Goal: Task Accomplishment & Management: Use online tool/utility

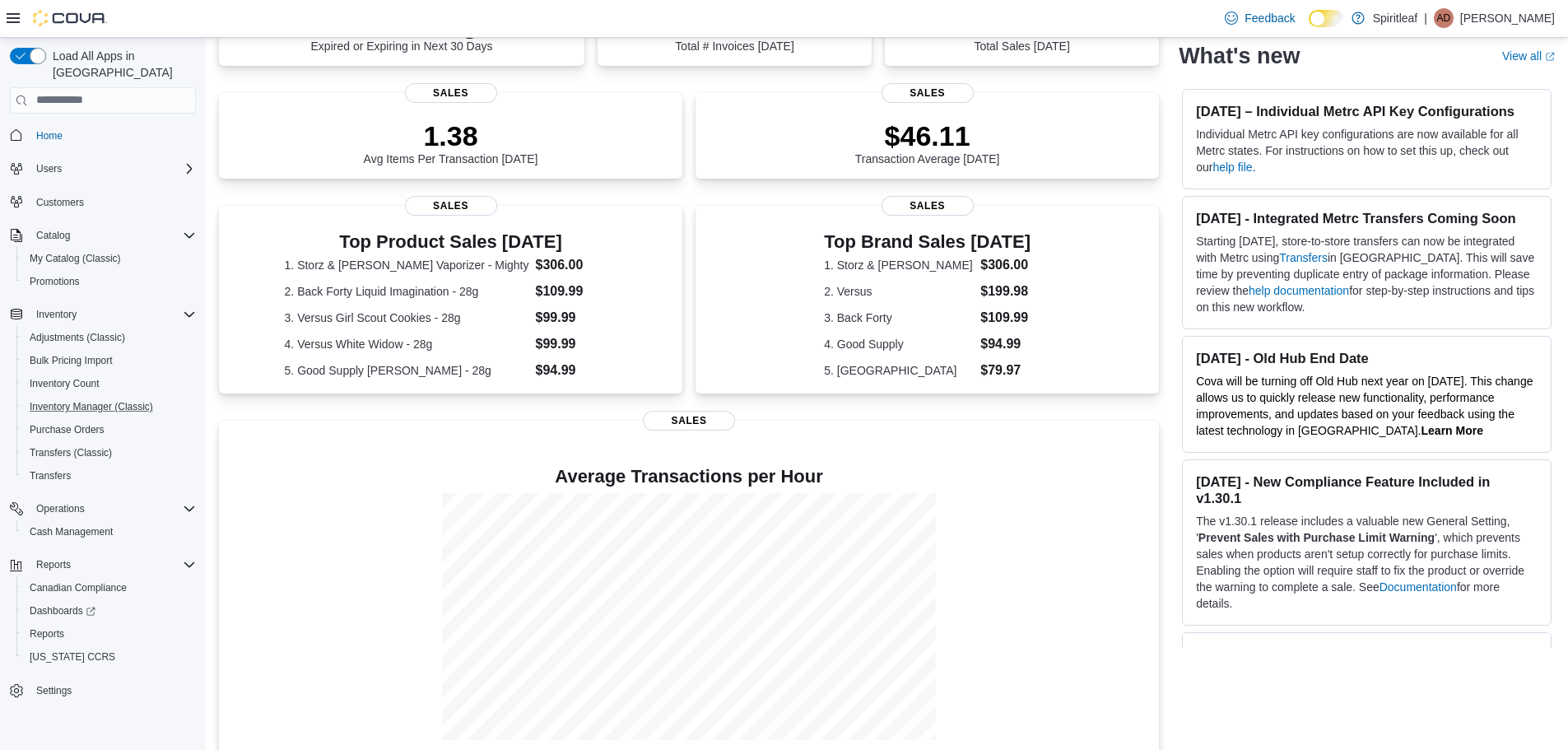
scroll to position [242, 0]
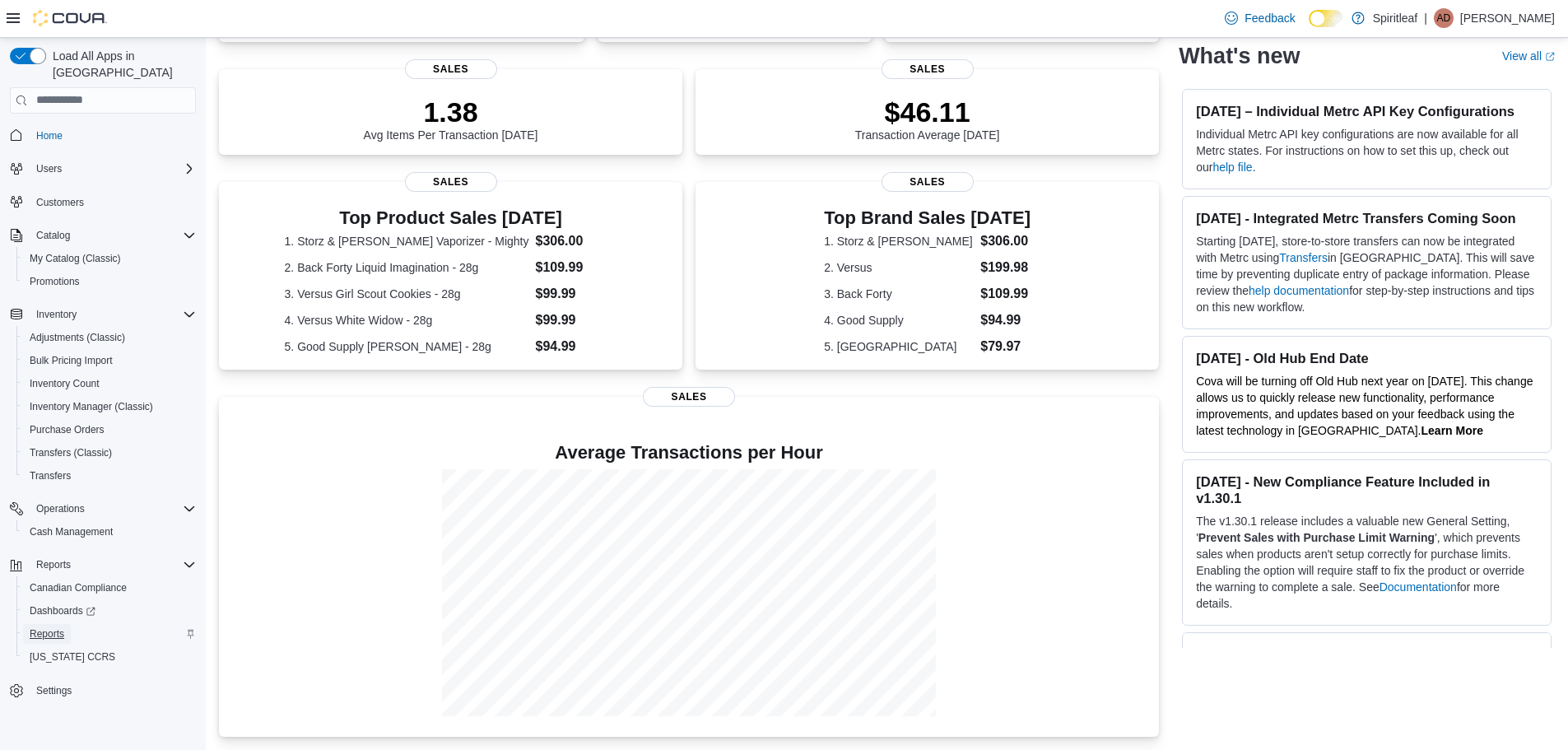
click at [53, 627] on span "Reports" at bounding box center [47, 634] width 35 height 14
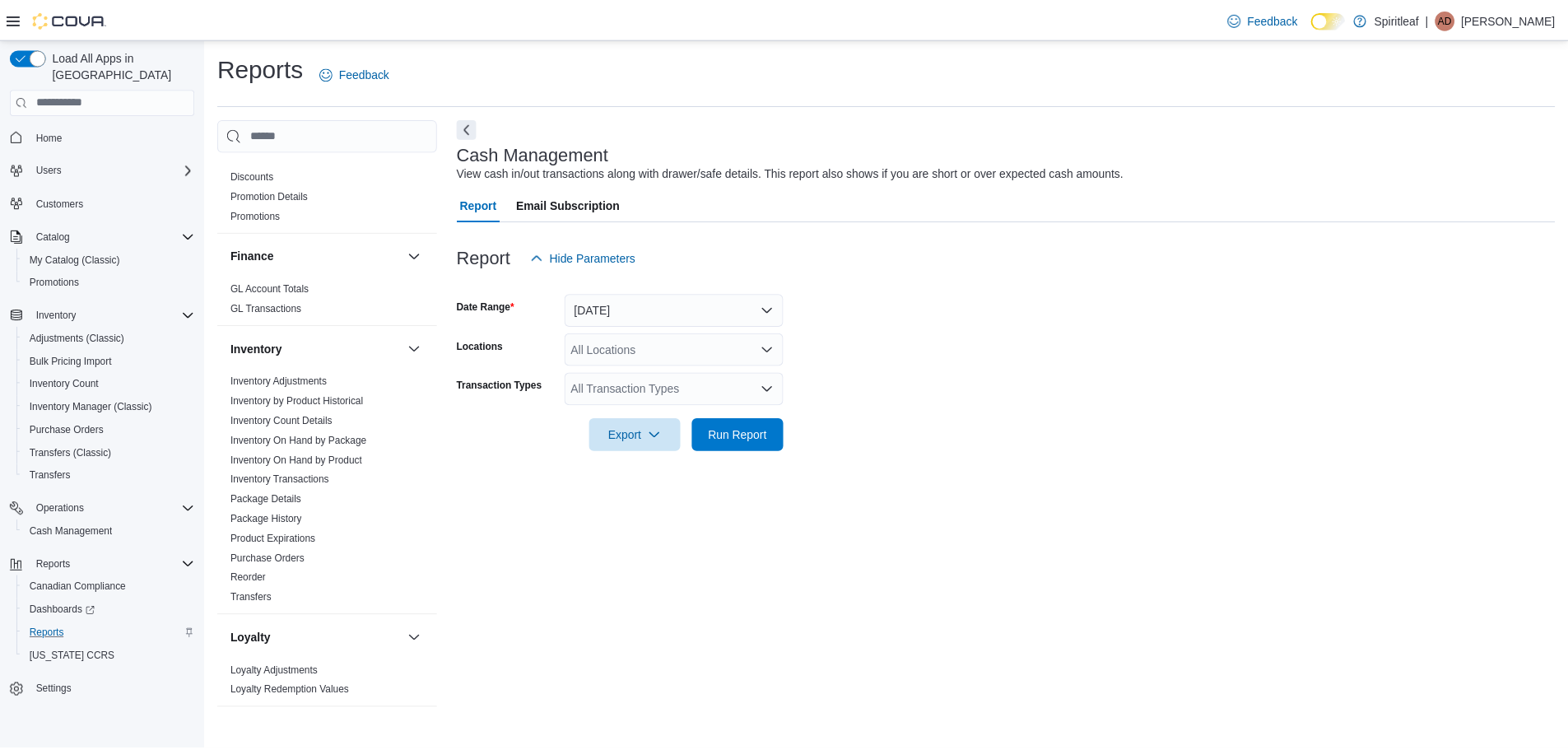
scroll to position [494, 0]
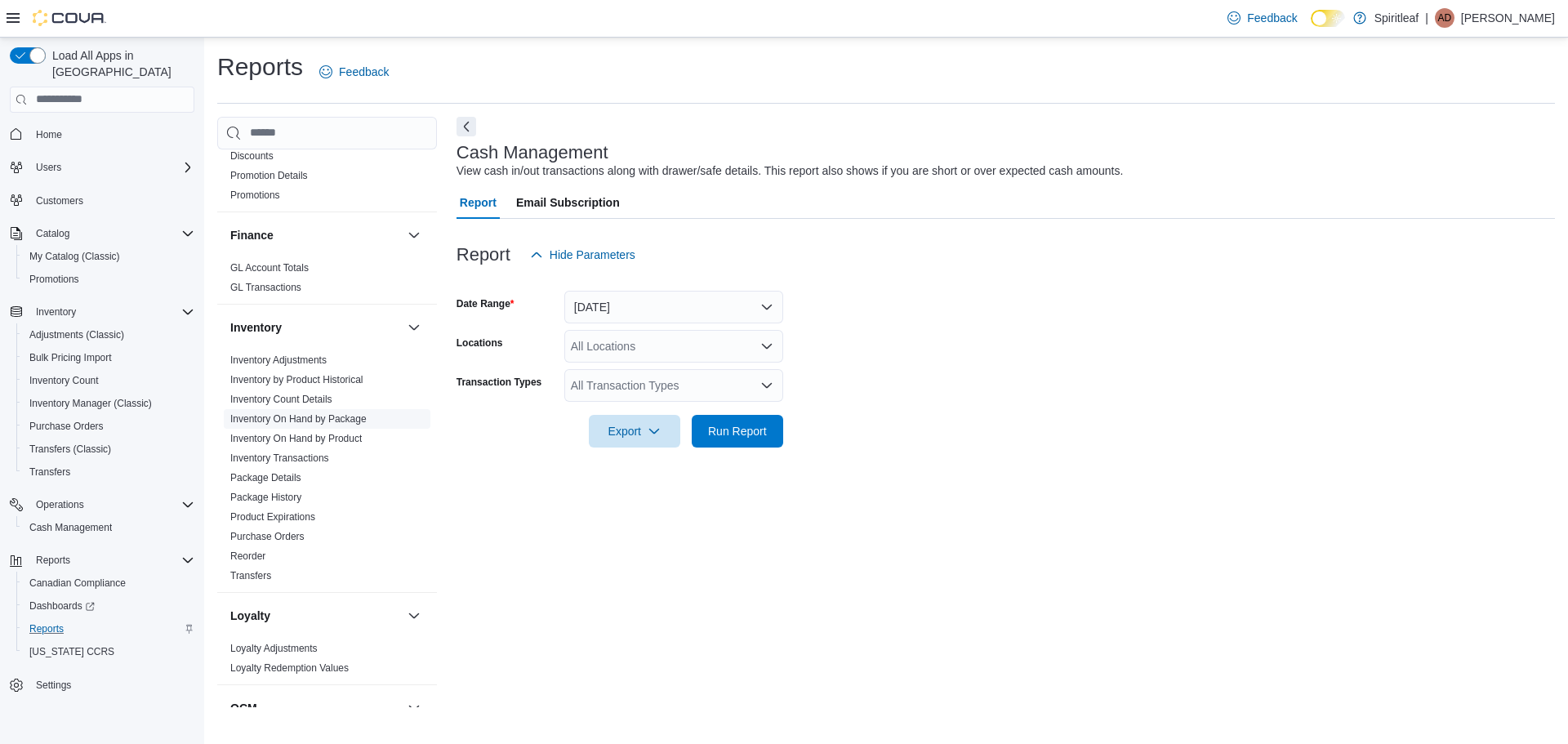
click at [303, 413] on link "Inventory On Hand by Package" at bounding box center [299, 419] width 136 height 12
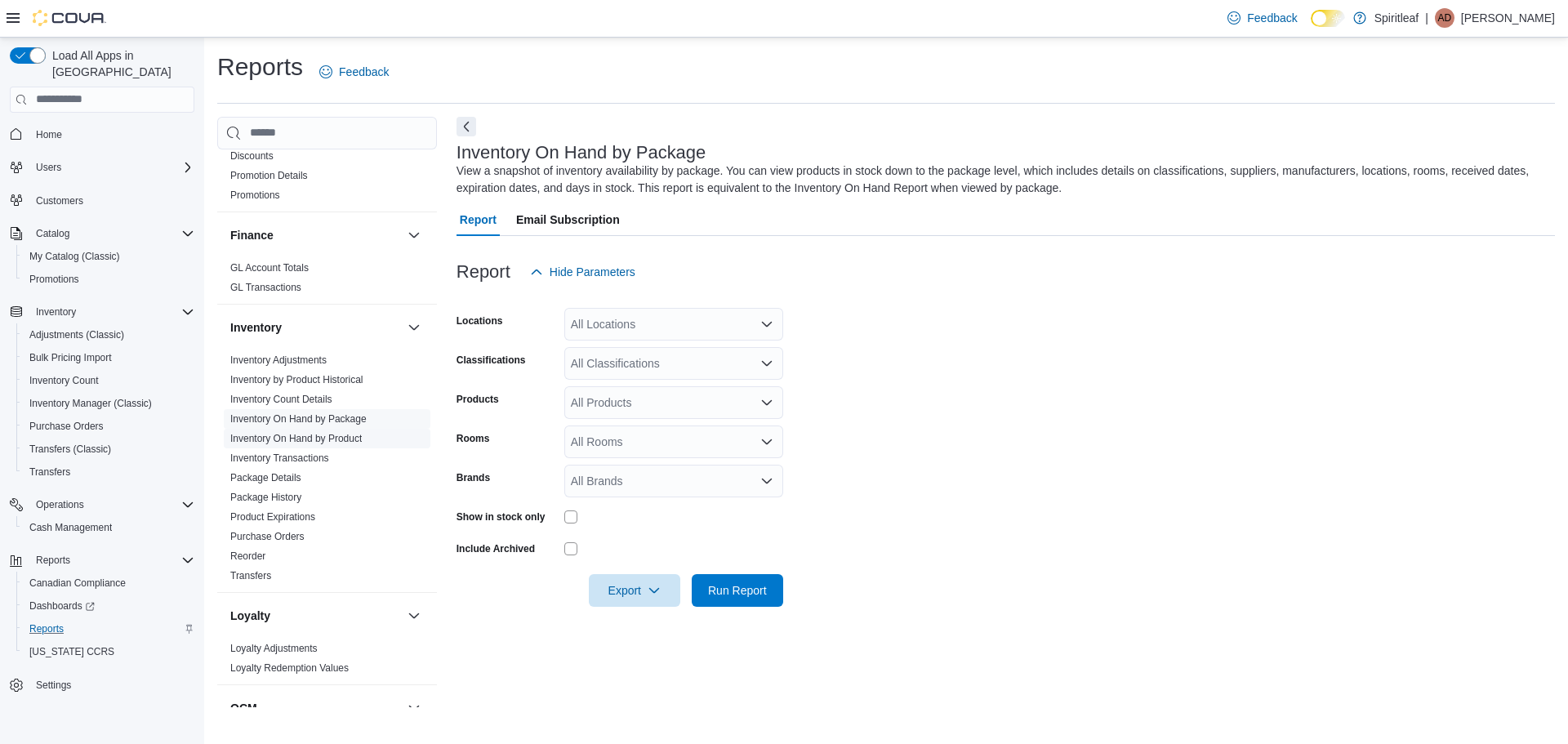
click at [305, 433] on link "Inventory On Hand by Product" at bounding box center [296, 439] width 131 height 12
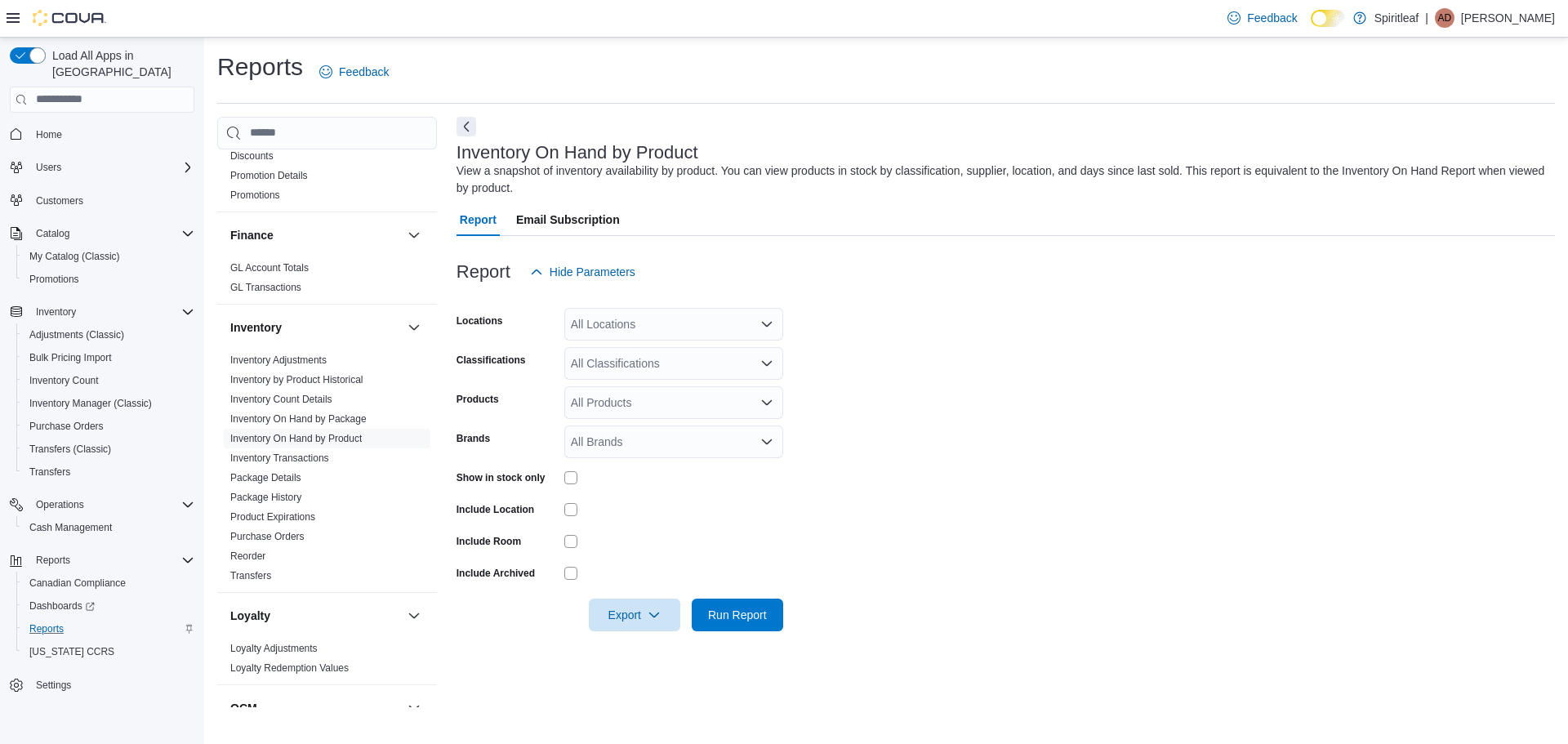
click at [632, 309] on div "All Locations" at bounding box center [674, 324] width 219 height 33
type input "***"
click at [636, 344] on span "104 - Kelowna" at bounding box center [660, 351] width 73 height 16
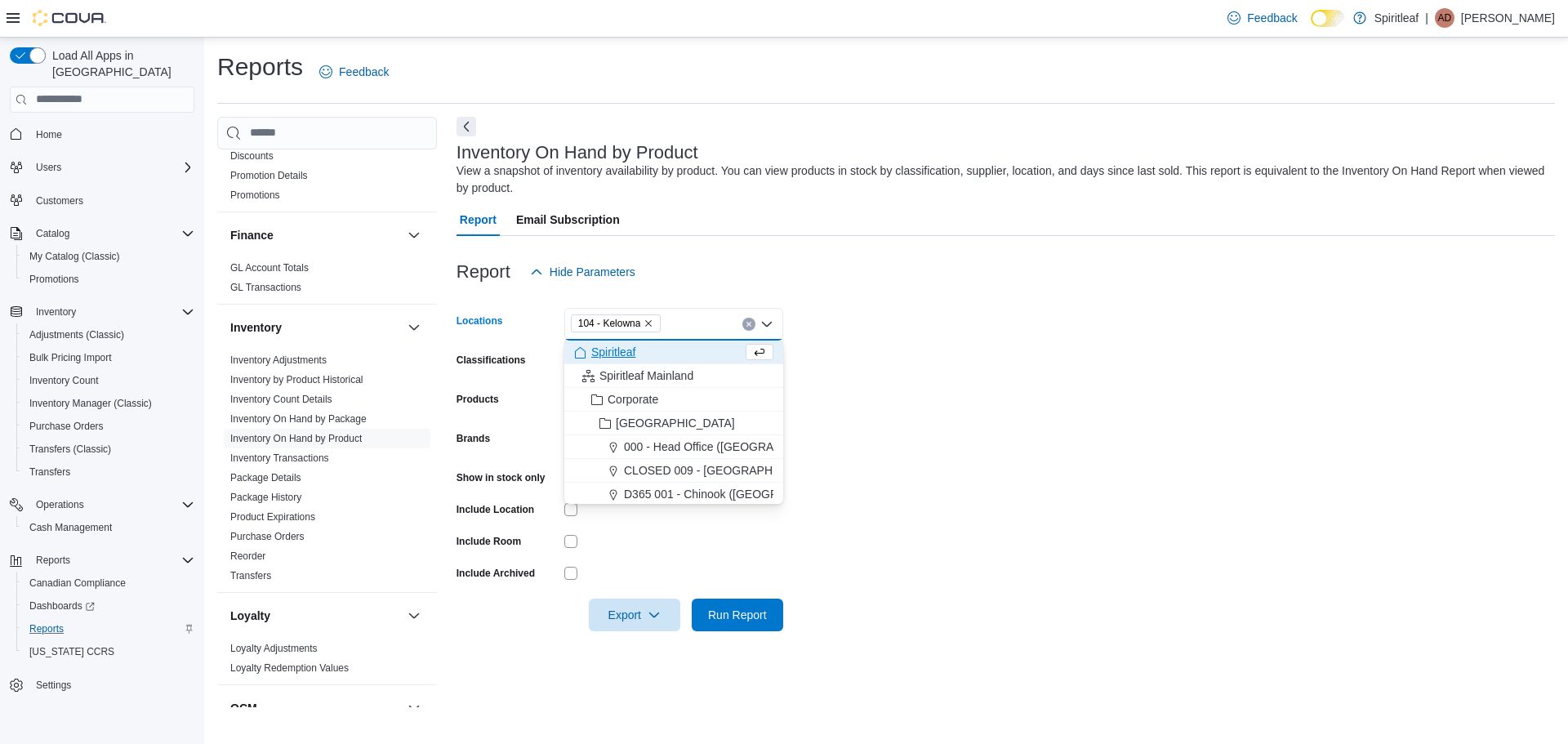
click at [1059, 346] on form "Locations 104 - [GEOGRAPHIC_DATA] Combo box. Selected. 104 - [GEOGRAPHIC_DATA].…" at bounding box center [1006, 460] width 1099 height 343
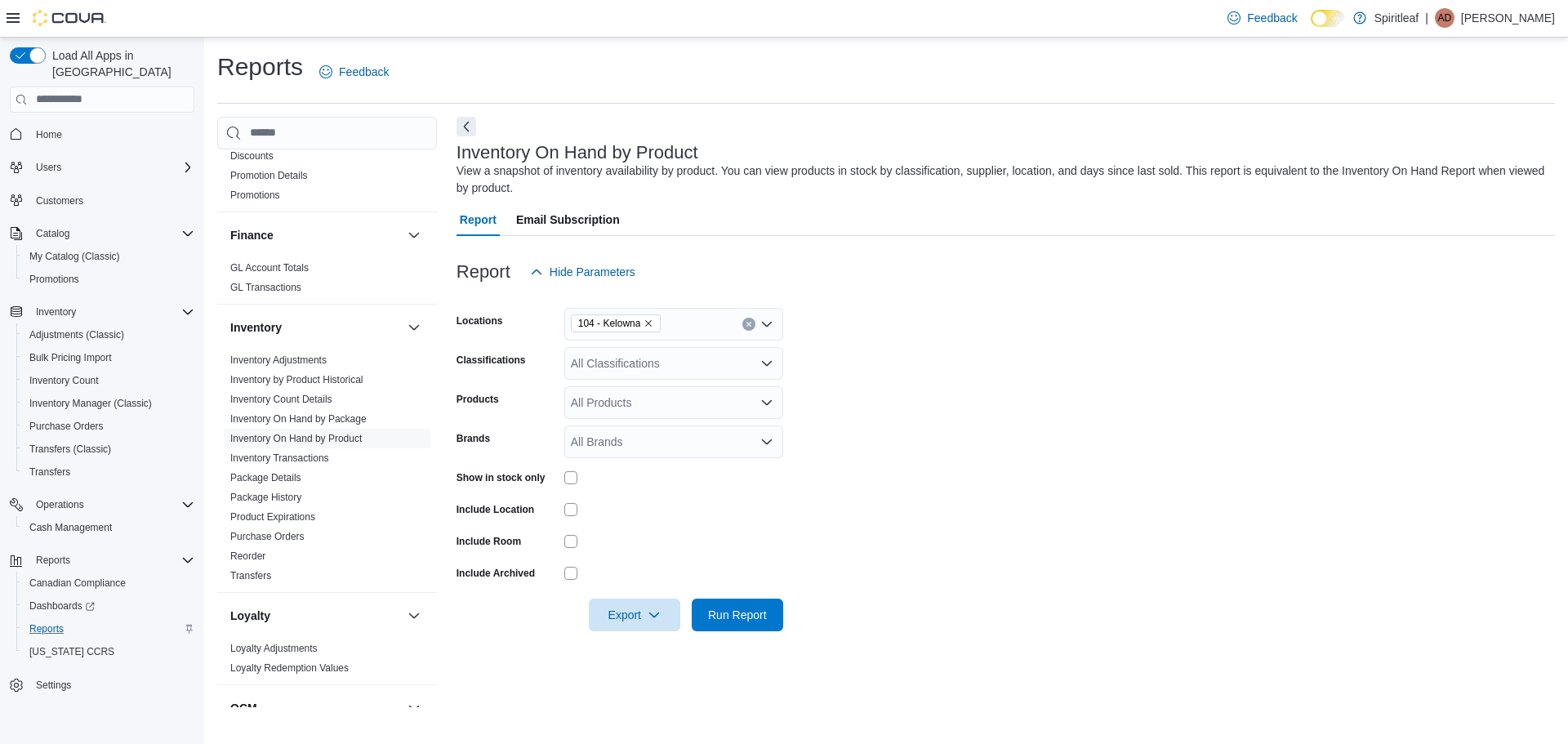
click at [644, 355] on div "All Classifications" at bounding box center [674, 363] width 219 height 33
type input "***"
click at [644, 389] on div "Pre-Roll" at bounding box center [674, 390] width 199 height 16
click at [974, 397] on form "Locations 104 - Kelowna Classifications Pre-Roll Products All Products Brands A…" at bounding box center [1006, 460] width 1099 height 343
click at [572, 469] on div at bounding box center [674, 478] width 219 height 25
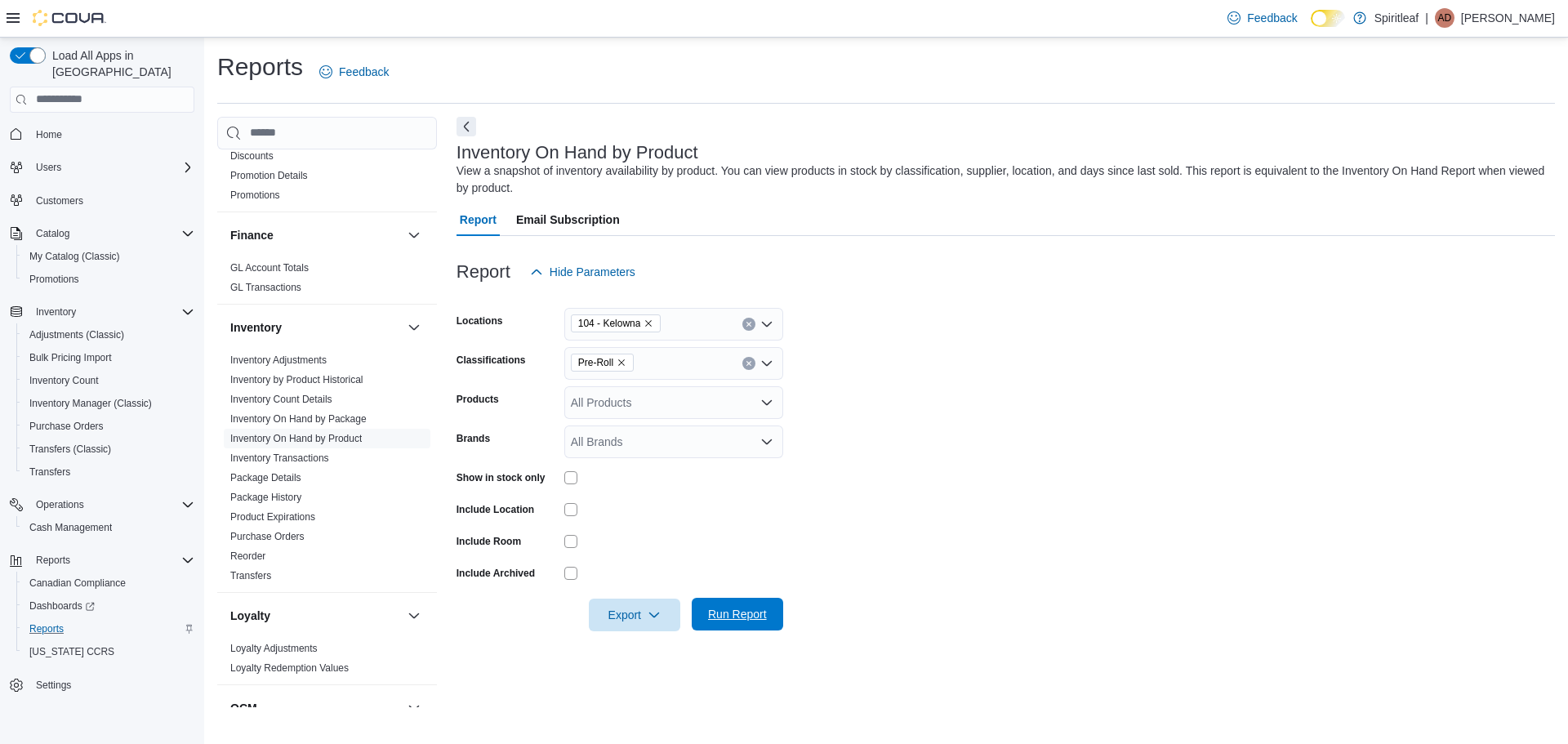
click at [762, 631] on div "Export Run Report" at bounding box center [620, 615] width 326 height 33
click at [742, 605] on span "Run Report" at bounding box center [737, 614] width 72 height 33
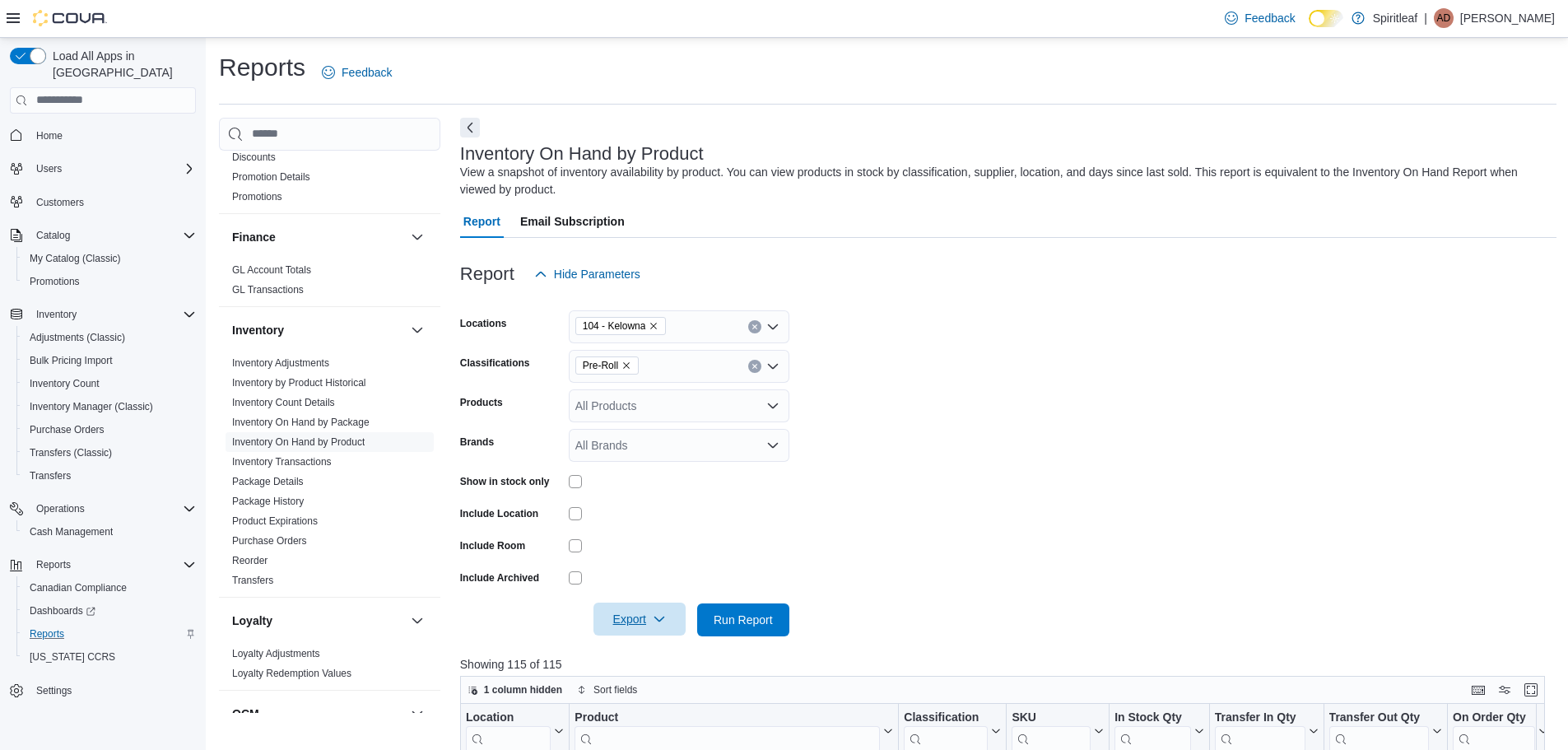
click at [640, 620] on span "Export" at bounding box center [639, 619] width 72 height 33
click at [632, 526] on span "Export to Excel" at bounding box center [642, 521] width 74 height 14
